Goal: Information Seeking & Learning: Check status

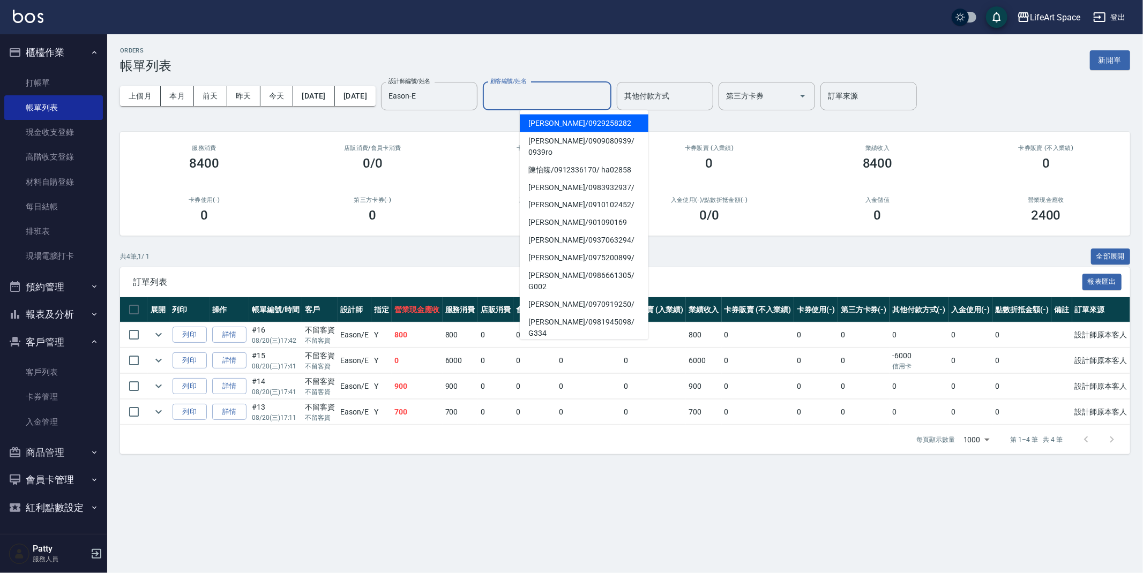
click at [564, 99] on input "顧客編號/姓名" at bounding box center [547, 96] width 119 height 19
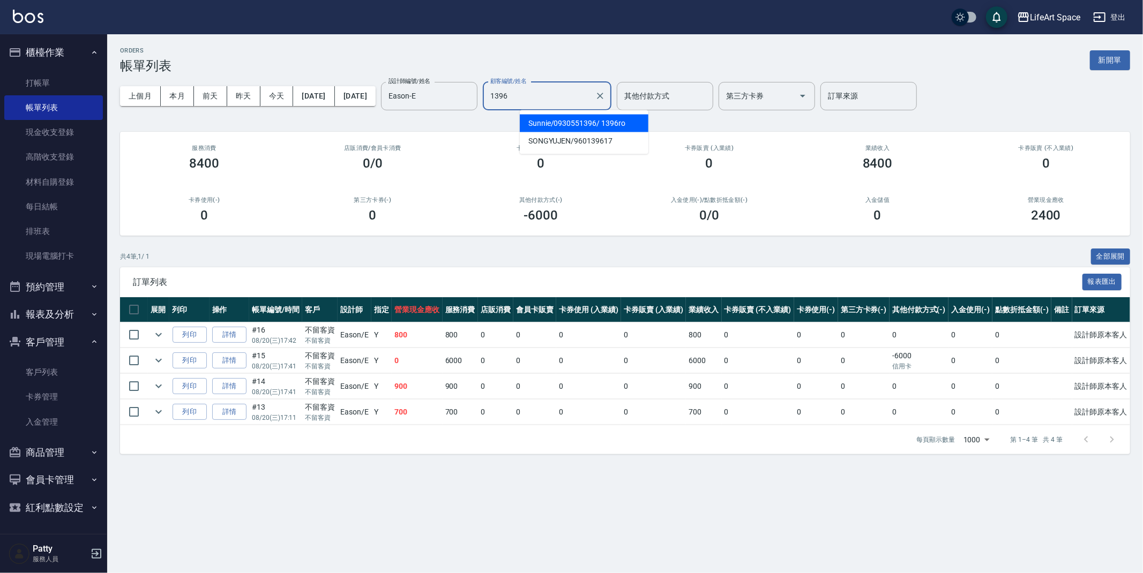
click at [581, 125] on span "Sunnie / 0930551396 / 1396ro" at bounding box center [584, 124] width 129 height 18
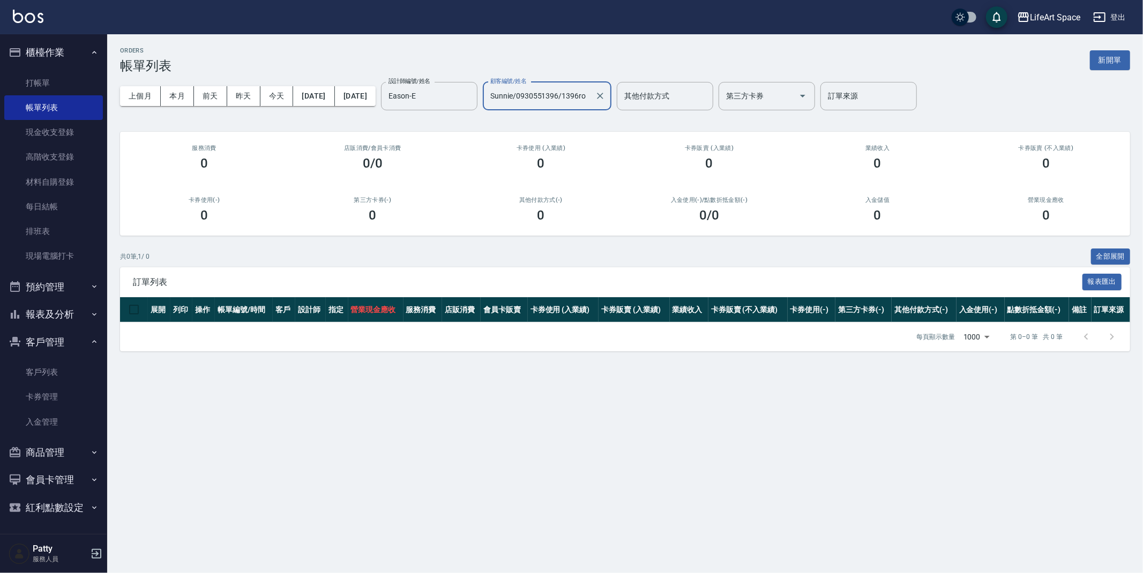
type input "Sunnie/0930551396/1396ro"
click at [1047, 316] on th "點數折抵金額(-)" at bounding box center [1037, 309] width 64 height 25
click at [47, 364] on link "客戶列表" at bounding box center [53, 372] width 99 height 25
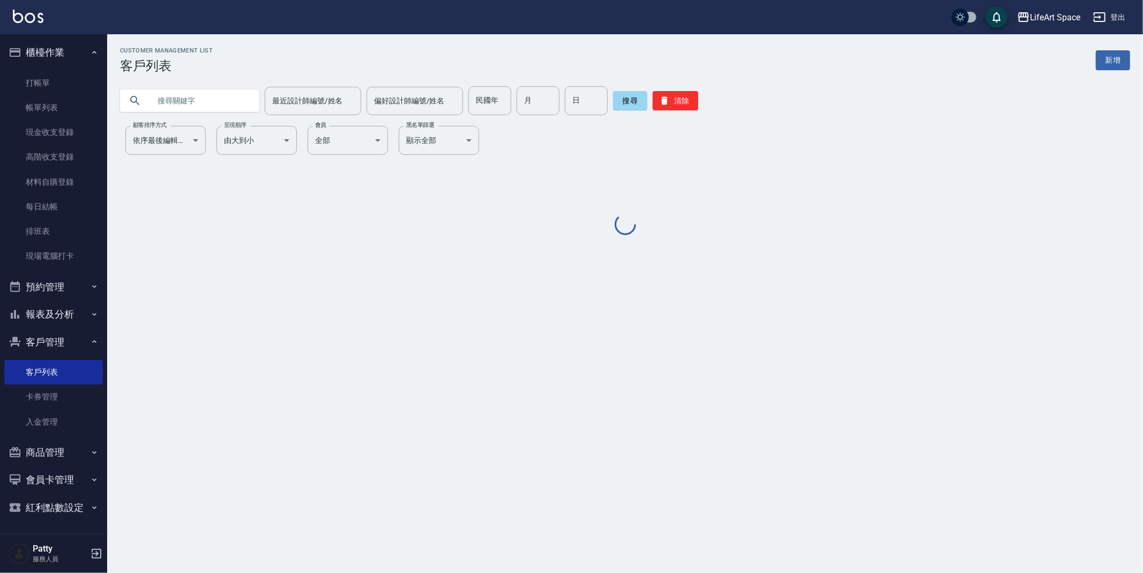
click at [228, 93] on input "text" at bounding box center [200, 100] width 101 height 29
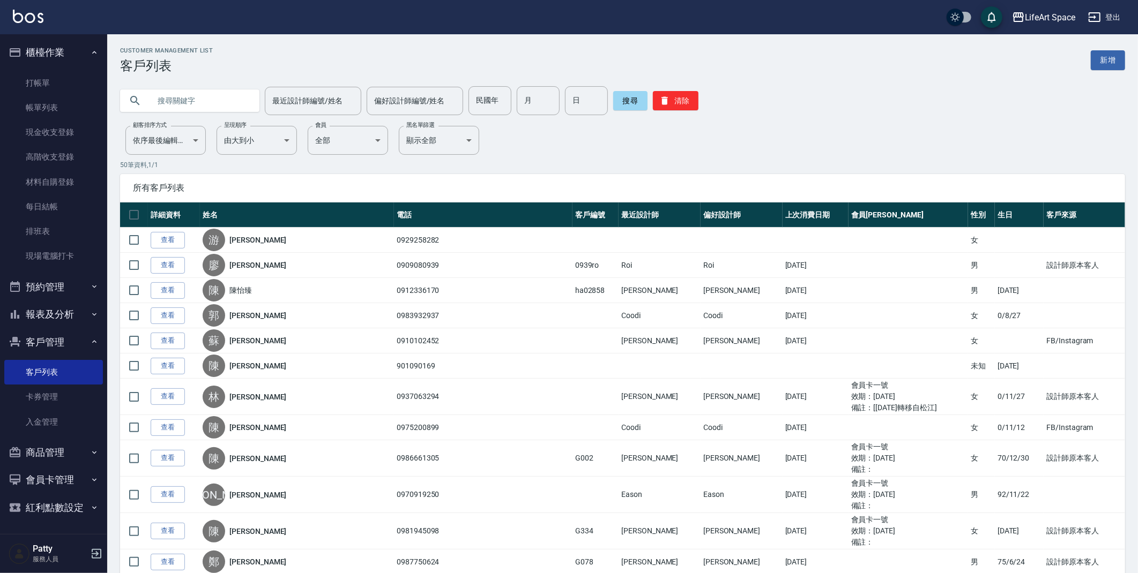
click at [169, 103] on input "text" at bounding box center [200, 100] width 101 height 29
type input "1"
click at [615, 99] on button "搜尋" at bounding box center [630, 100] width 34 height 19
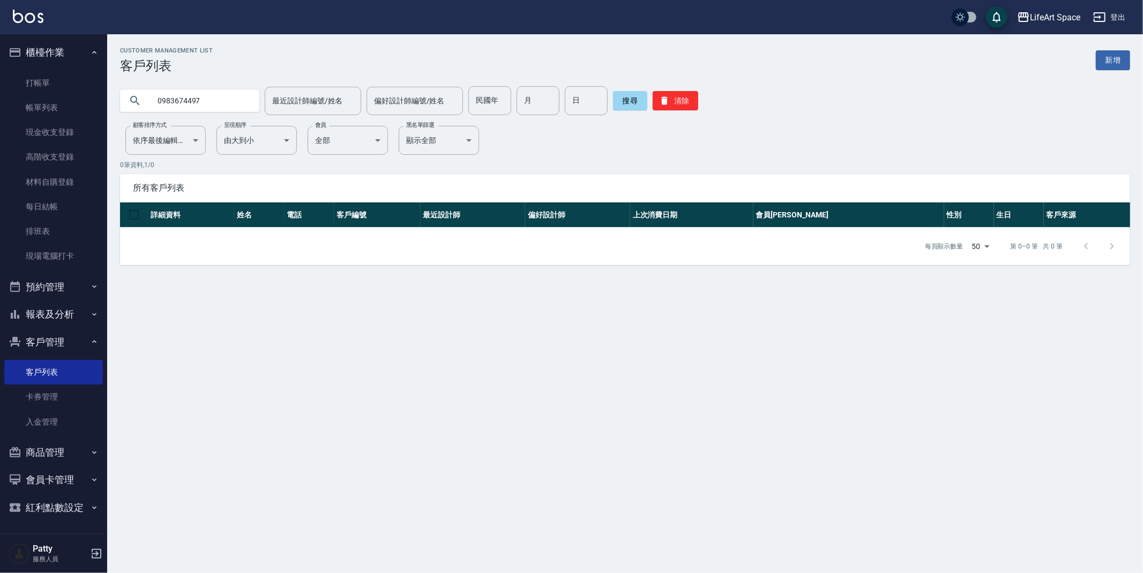
click at [174, 100] on input "0983674497" at bounding box center [200, 100] width 101 height 29
drag, startPoint x: 204, startPoint y: 101, endPoint x: 175, endPoint y: 99, distance: 28.5
click at [175, 99] on input "0930674497" at bounding box center [200, 100] width 101 height 29
type input "0930551396"
click at [613, 100] on button "搜尋" at bounding box center [630, 100] width 34 height 19
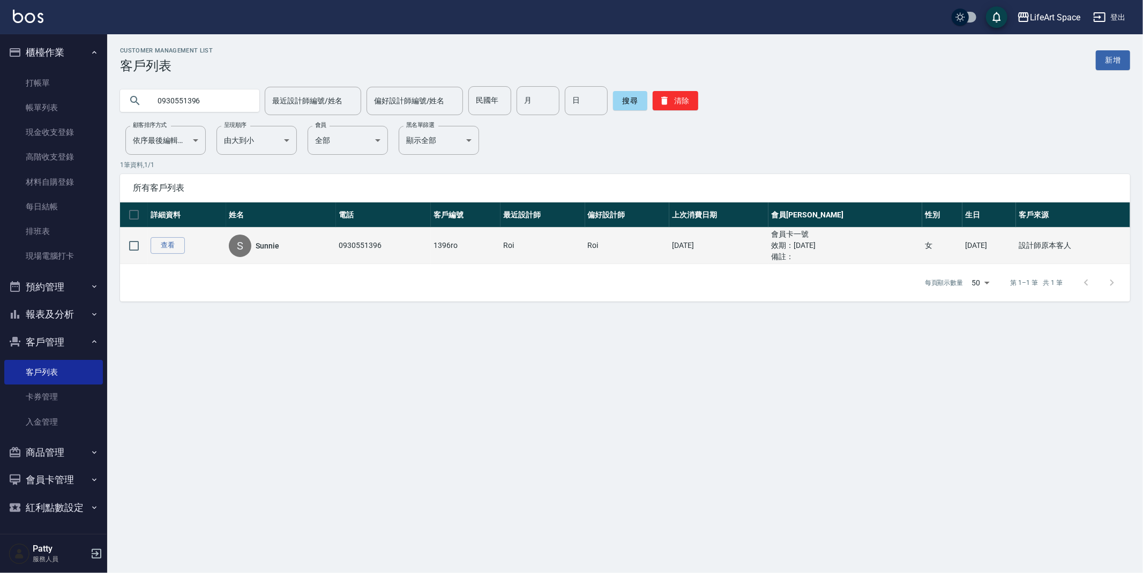
click at [754, 255] on td "[DATE]" at bounding box center [718, 246] width 99 height 36
click at [780, 249] on ul "效期： [DATE]" at bounding box center [845, 245] width 148 height 11
click at [167, 248] on link "查看" at bounding box center [168, 245] width 34 height 17
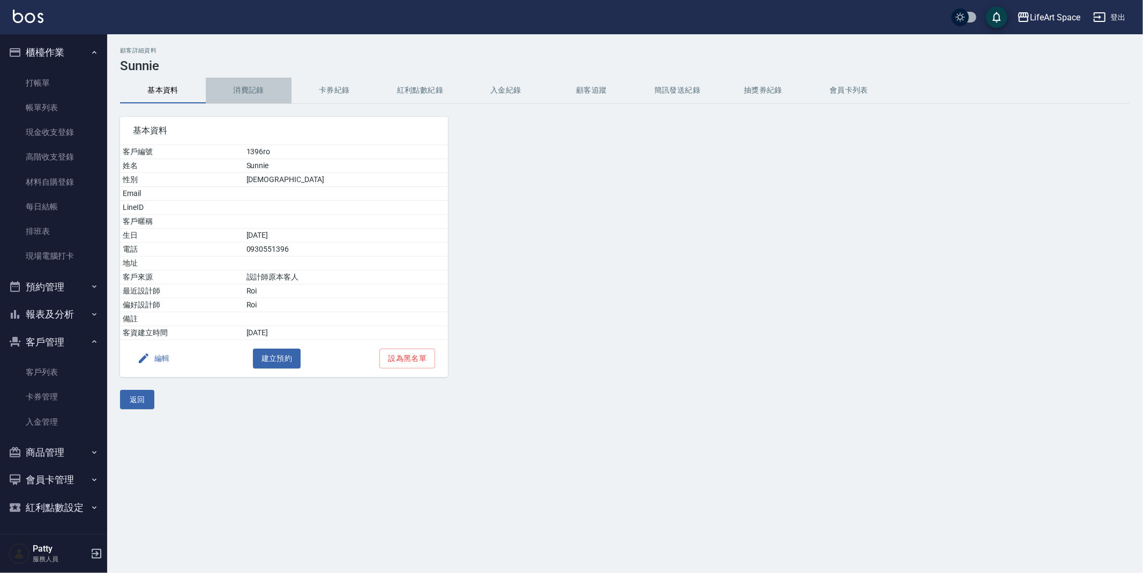
click at [249, 91] on button "消費記錄" at bounding box center [249, 91] width 86 height 26
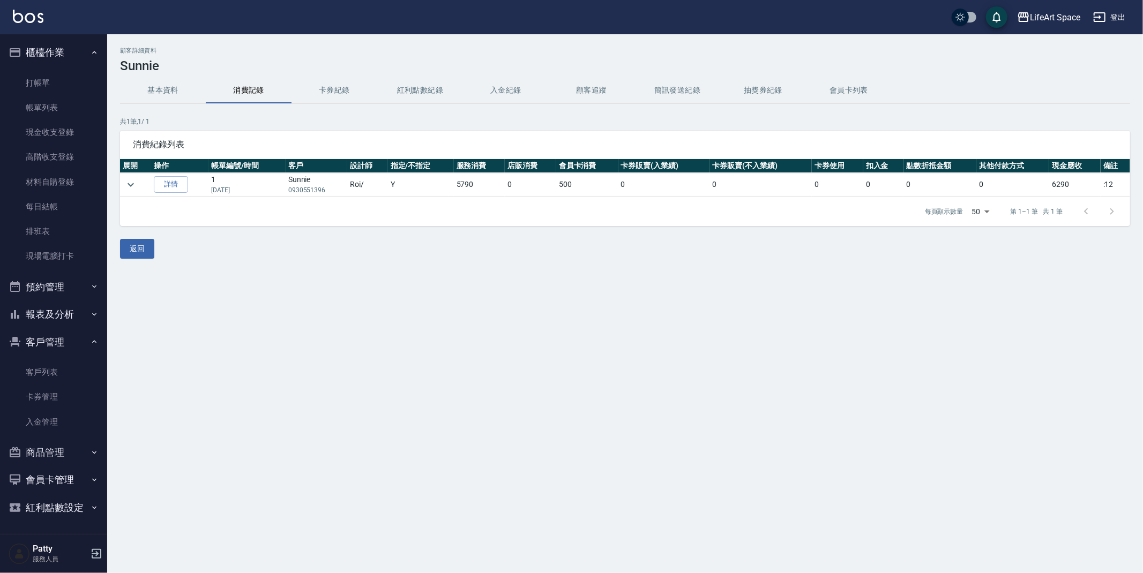
click at [154, 91] on button "基本資料" at bounding box center [163, 91] width 86 height 26
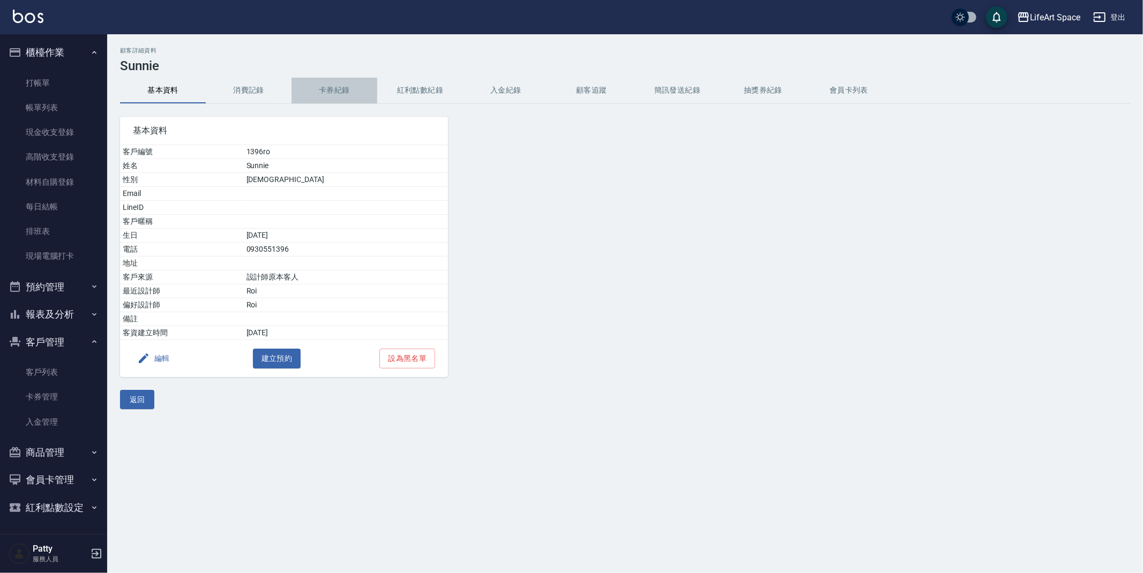
click at [346, 87] on button "卡券紀錄" at bounding box center [335, 91] width 86 height 26
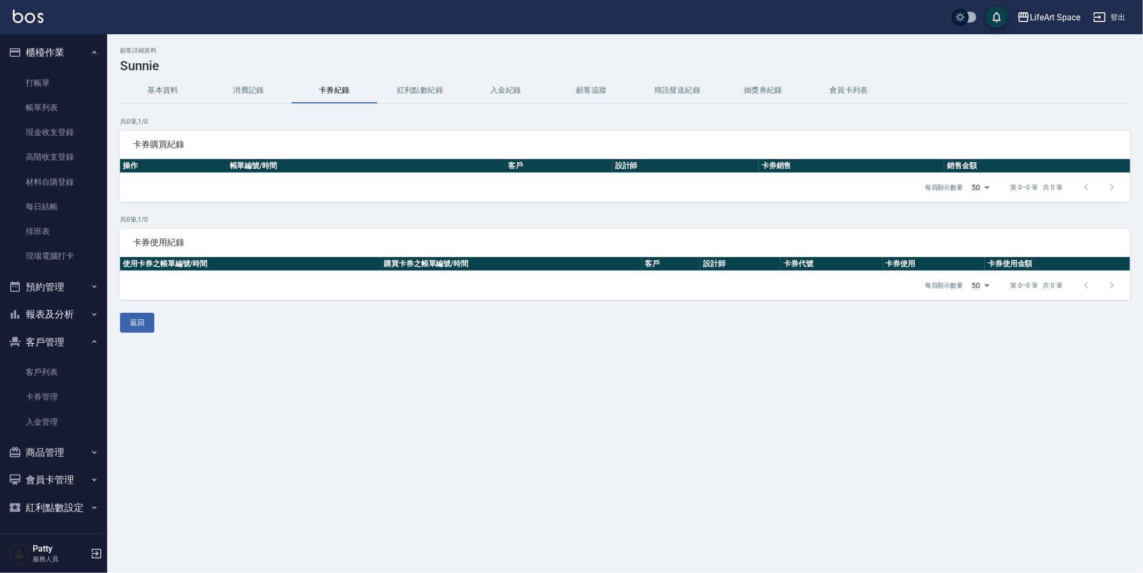
click at [174, 92] on button "基本資料" at bounding box center [163, 91] width 86 height 26
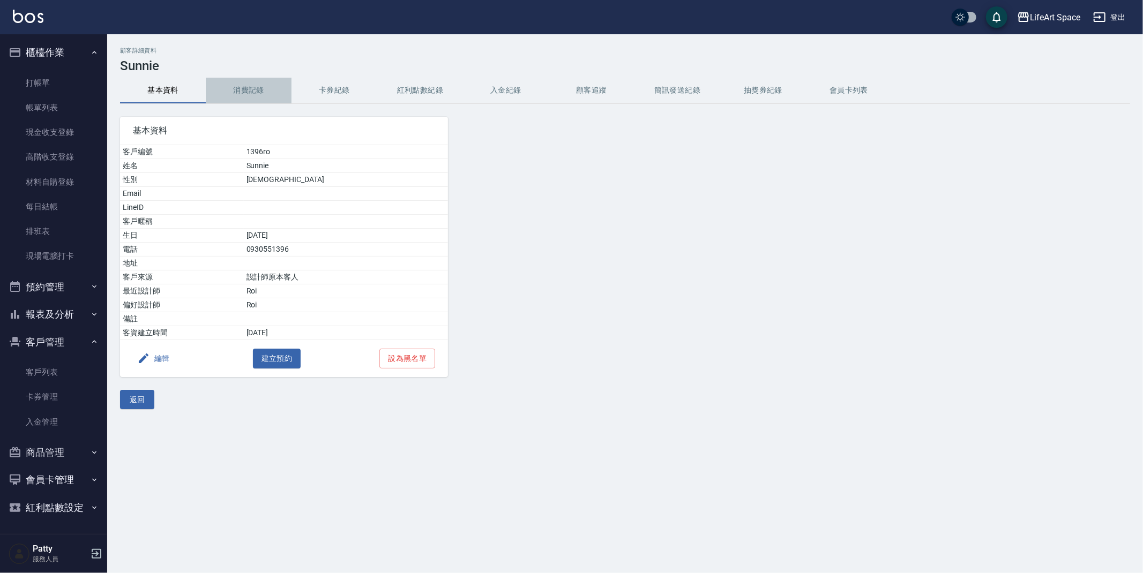
click at [249, 88] on button "消費記錄" at bounding box center [249, 91] width 86 height 26
